Goal: Transaction & Acquisition: Subscribe to service/newsletter

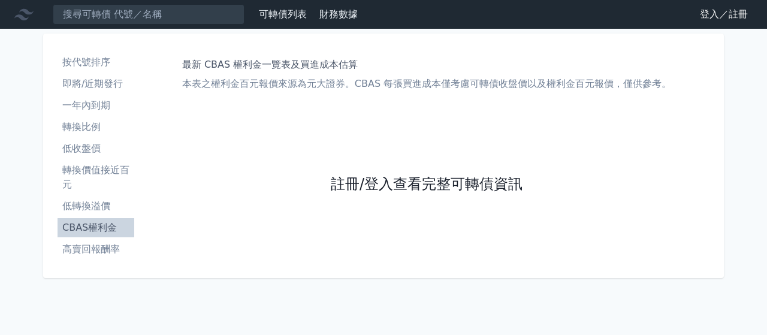
click at [375, 179] on link "註冊/登入查看完整可轉債資訊" at bounding box center [427, 184] width 192 height 19
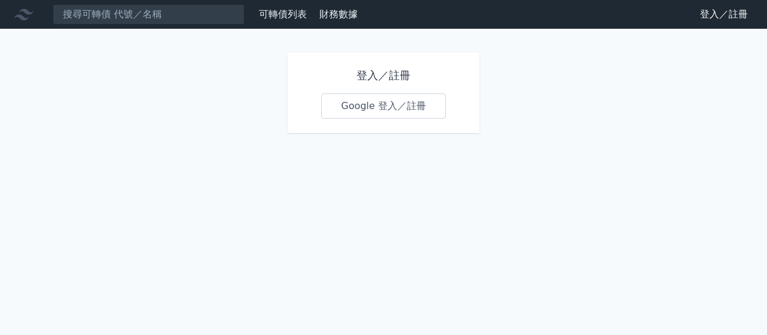
click at [378, 112] on link "Google 登入／註冊" at bounding box center [383, 105] width 125 height 25
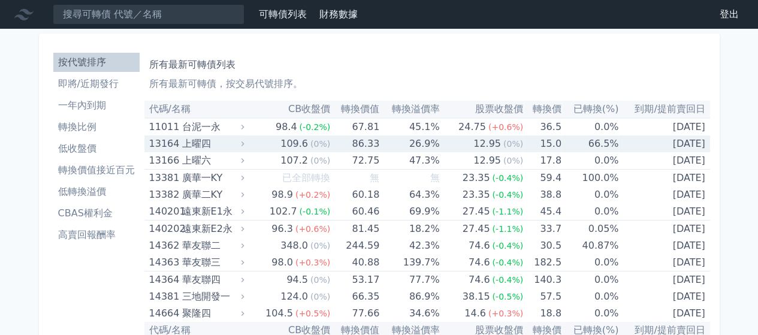
click at [197, 144] on div "上曜四" at bounding box center [212, 143] width 60 height 17
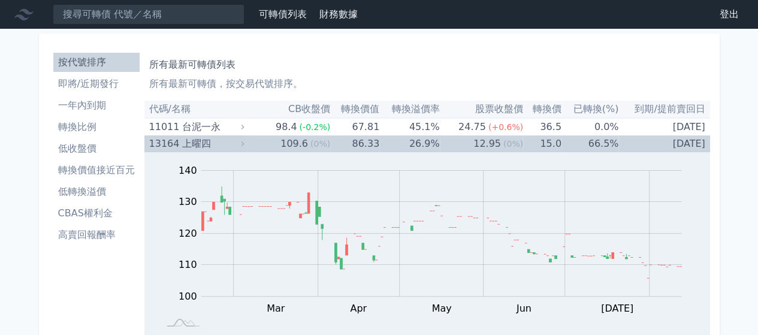
click at [197, 144] on div "上曜四" at bounding box center [212, 143] width 60 height 17
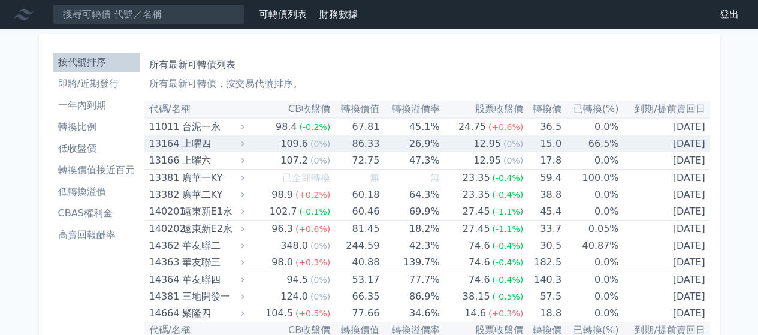
click at [206, 146] on div "上曜四" at bounding box center [212, 143] width 60 height 17
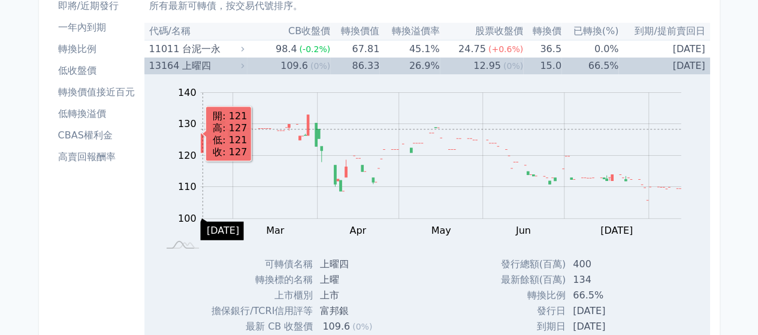
scroll to position [60, 0]
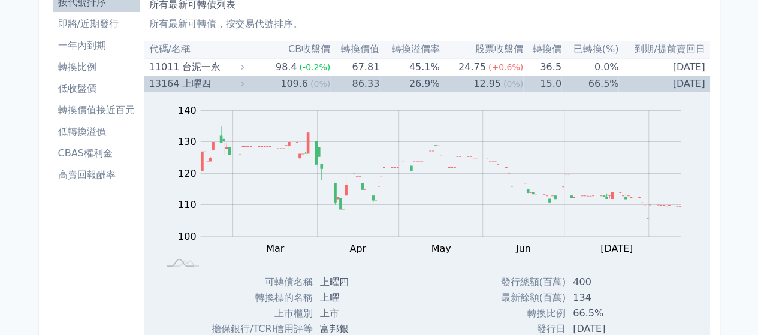
click at [192, 86] on div "上曜四" at bounding box center [212, 84] width 60 height 17
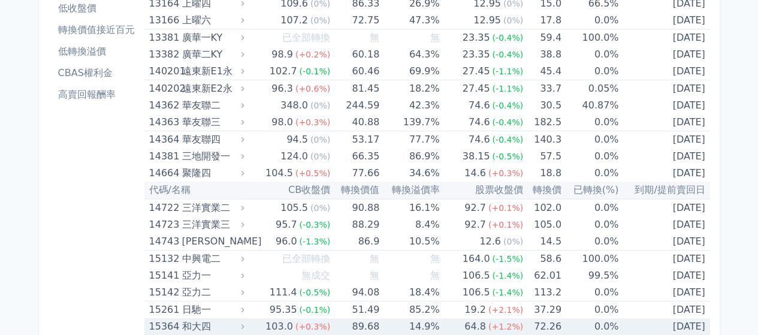
scroll to position [180, 0]
